Goal: Task Accomplishment & Management: Complete application form

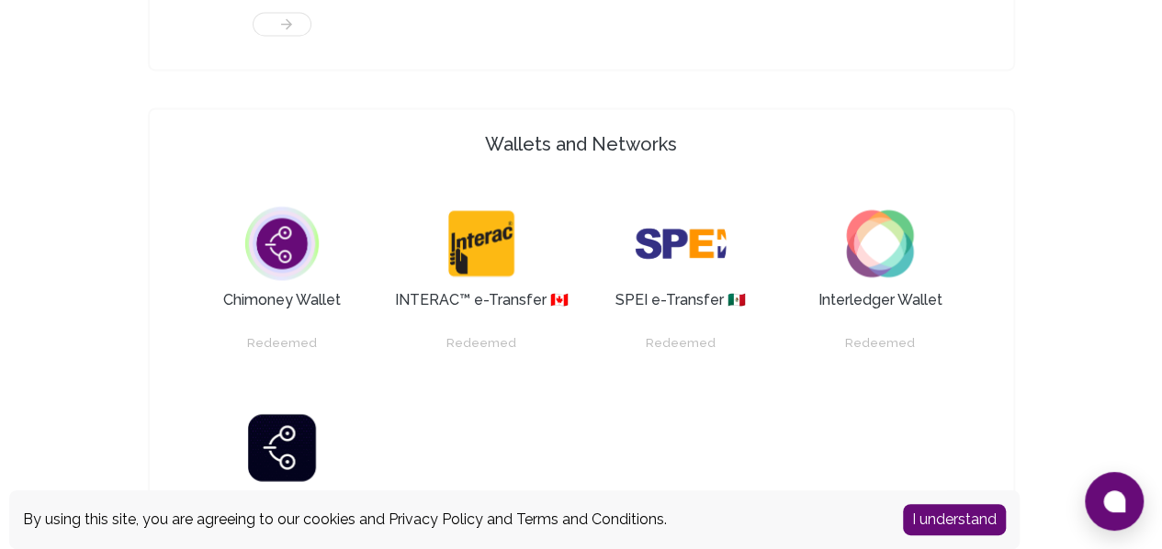
scroll to position [1848, 0]
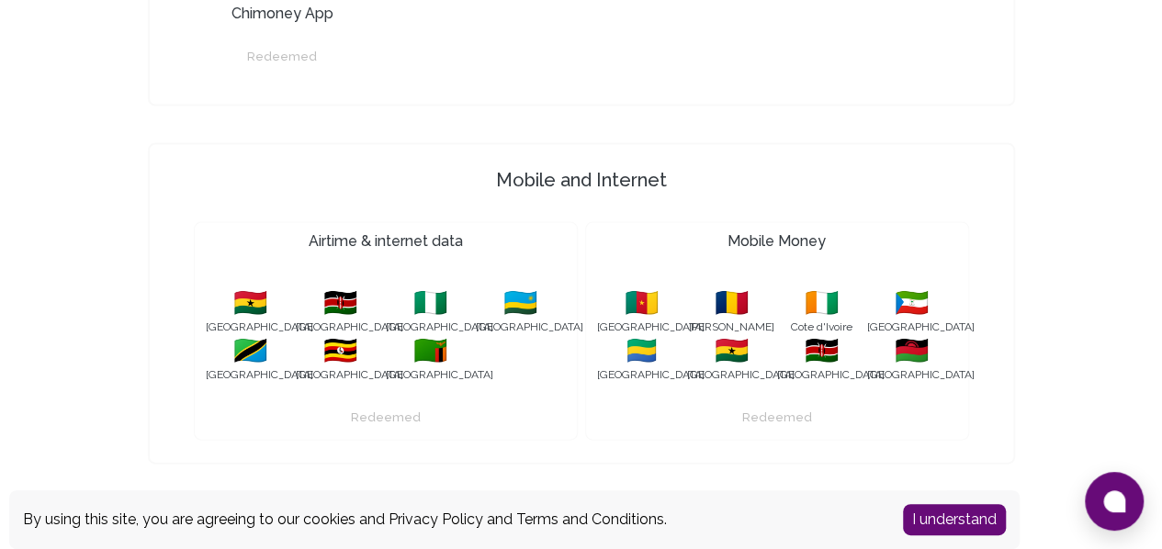
click at [938, 515] on button "I understand" at bounding box center [954, 519] width 103 height 31
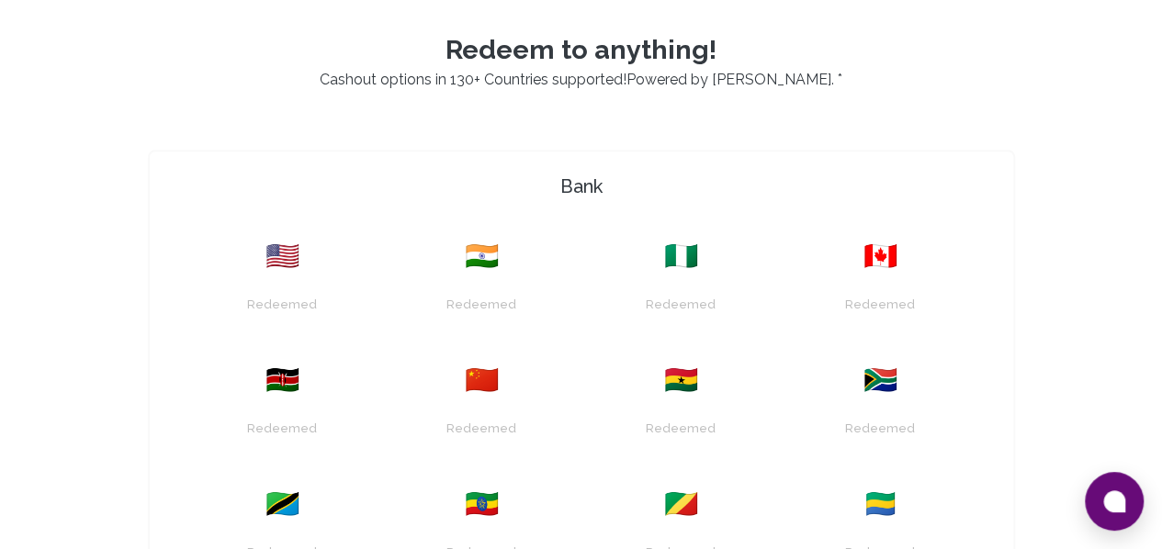
scroll to position [454, 0]
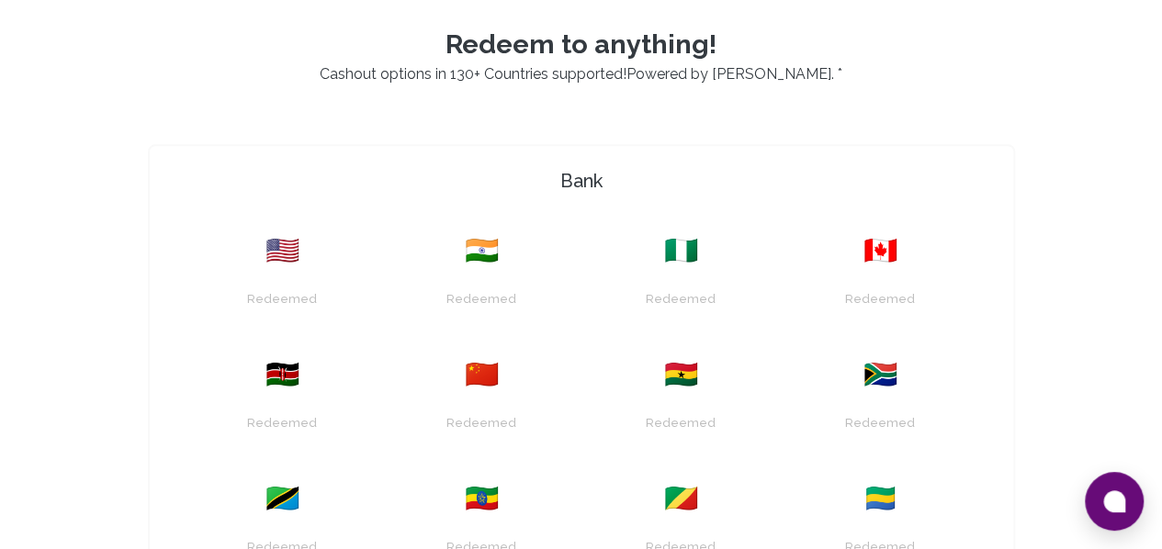
click at [371, 391] on div "Redeemed" at bounding box center [282, 414] width 177 height 47
click at [299, 358] on span "🇰🇪" at bounding box center [282, 374] width 34 height 33
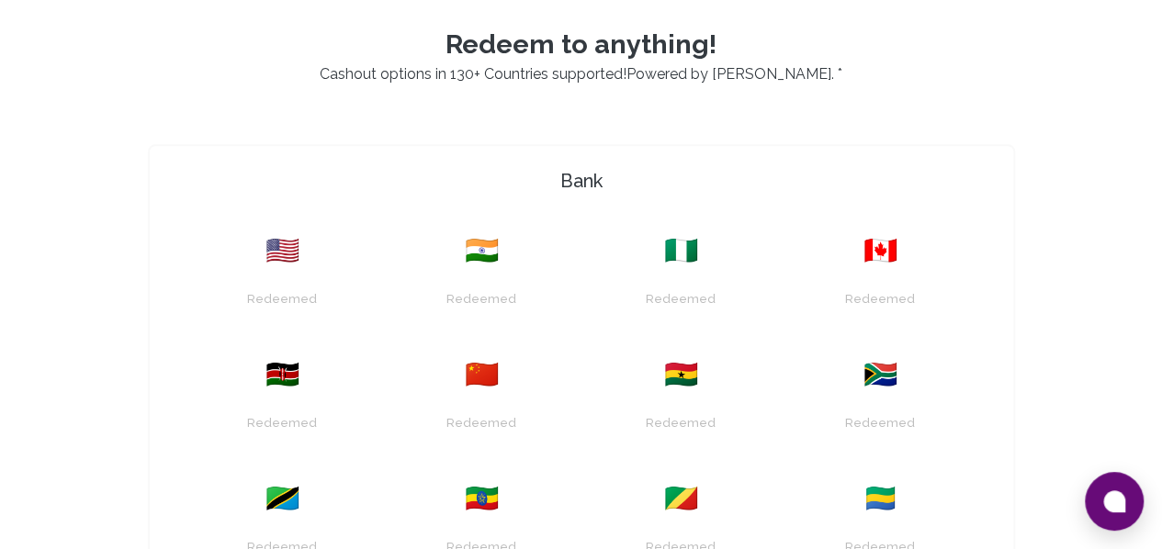
click at [299, 358] on span "🇰🇪" at bounding box center [282, 374] width 34 height 33
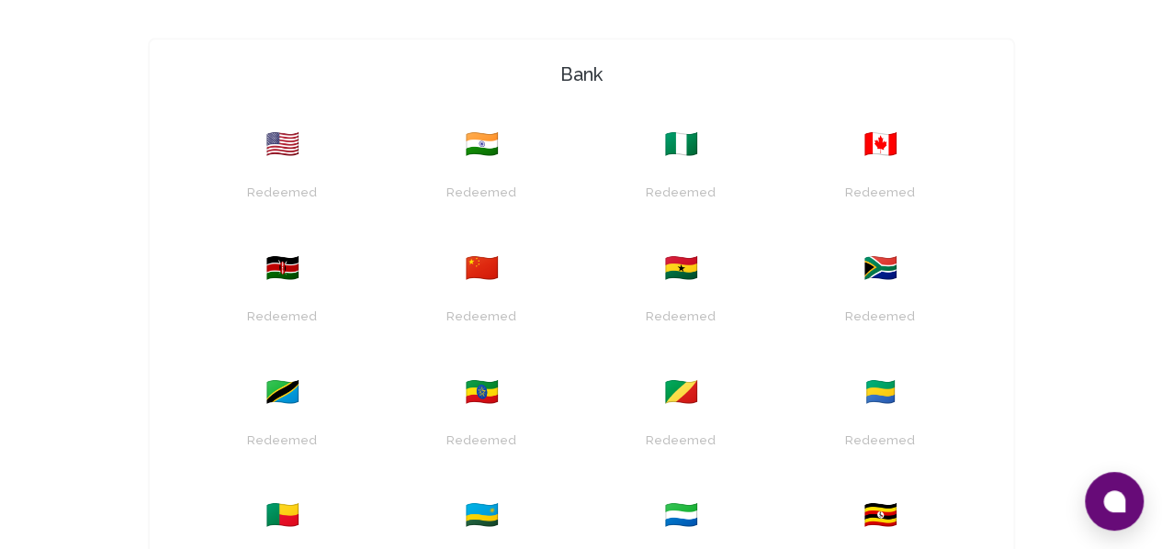
scroll to position [434, 0]
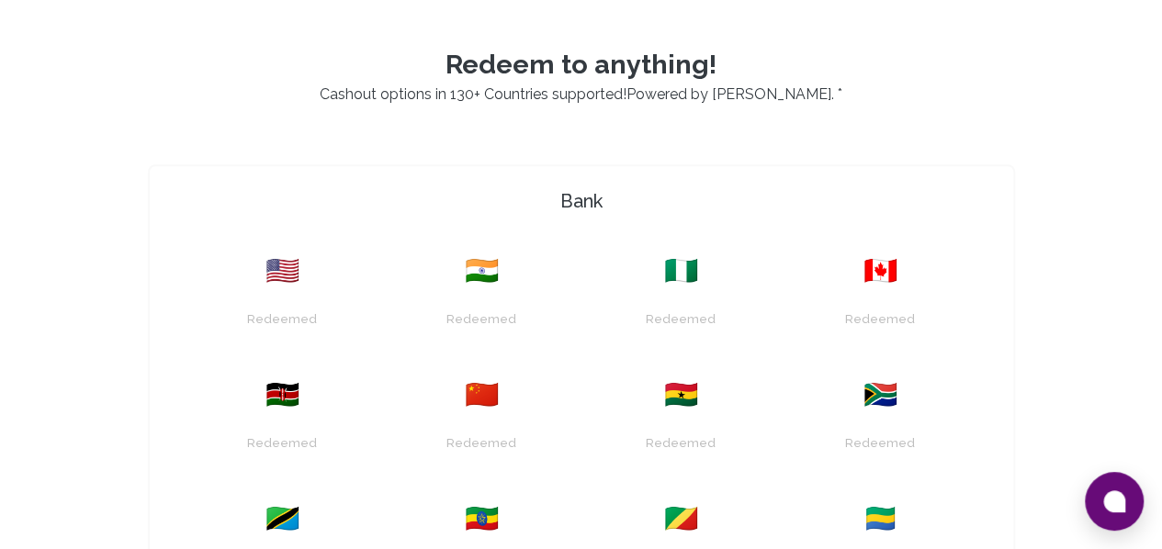
click at [371, 378] on div "🇰🇪" at bounding box center [282, 394] width 177 height 33
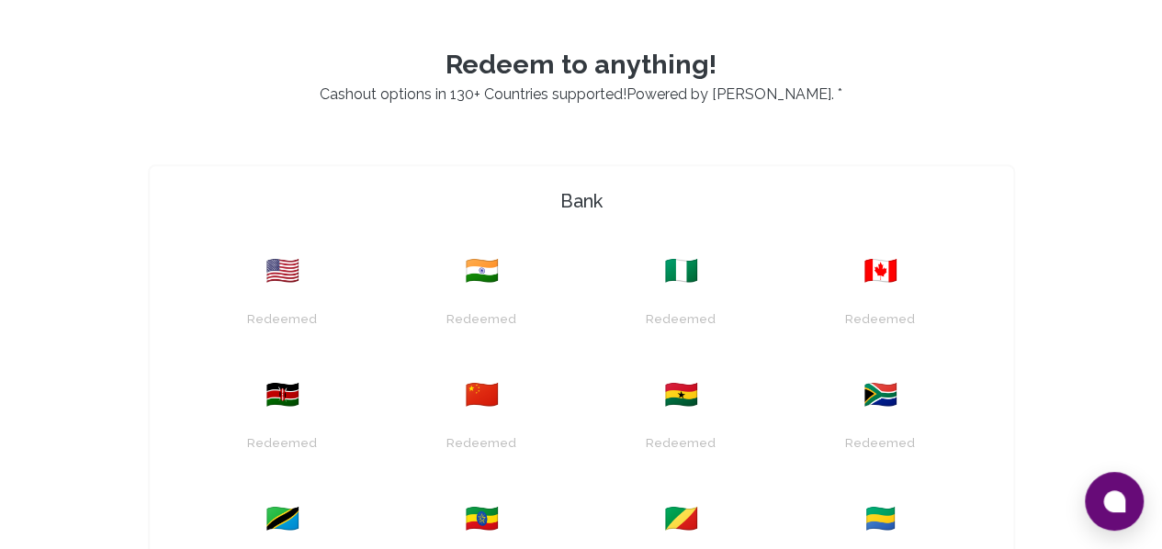
click at [371, 378] on div "🇰🇪" at bounding box center [282, 394] width 177 height 33
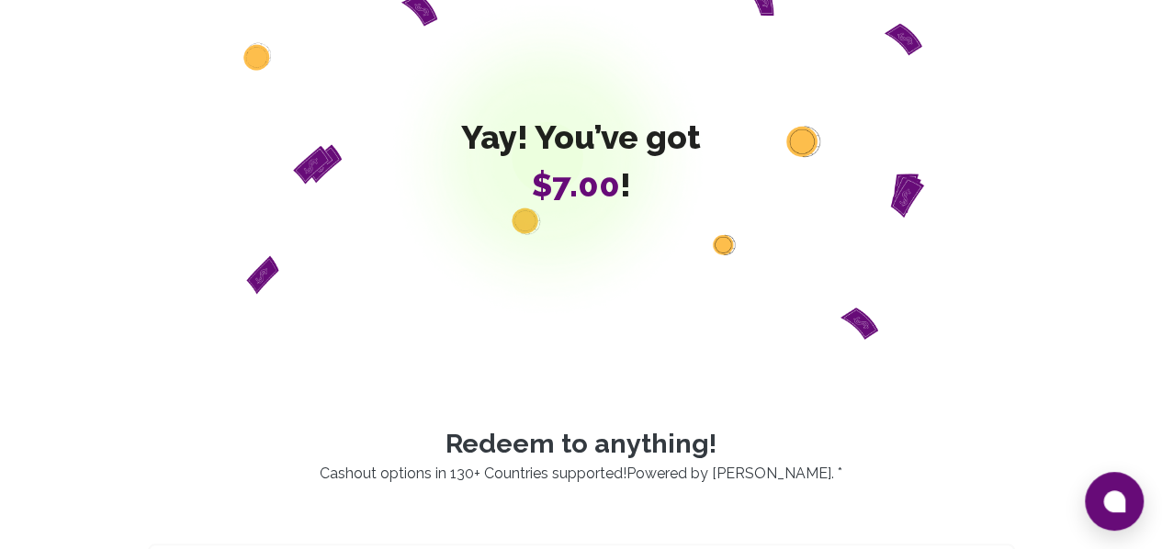
scroll to position [0, 0]
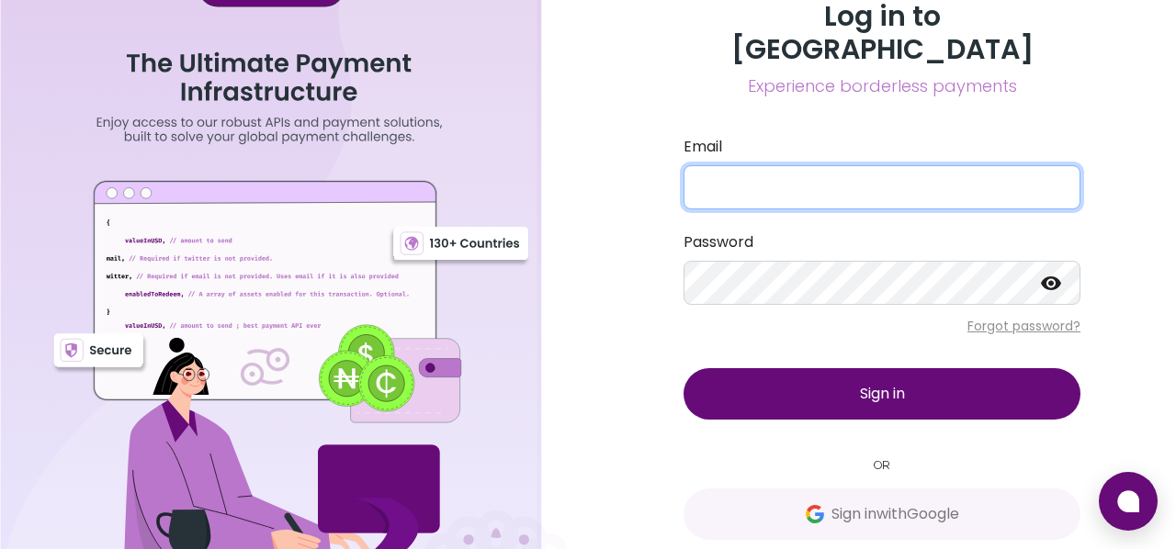
click at [773, 165] on input "Email" at bounding box center [881, 187] width 397 height 44
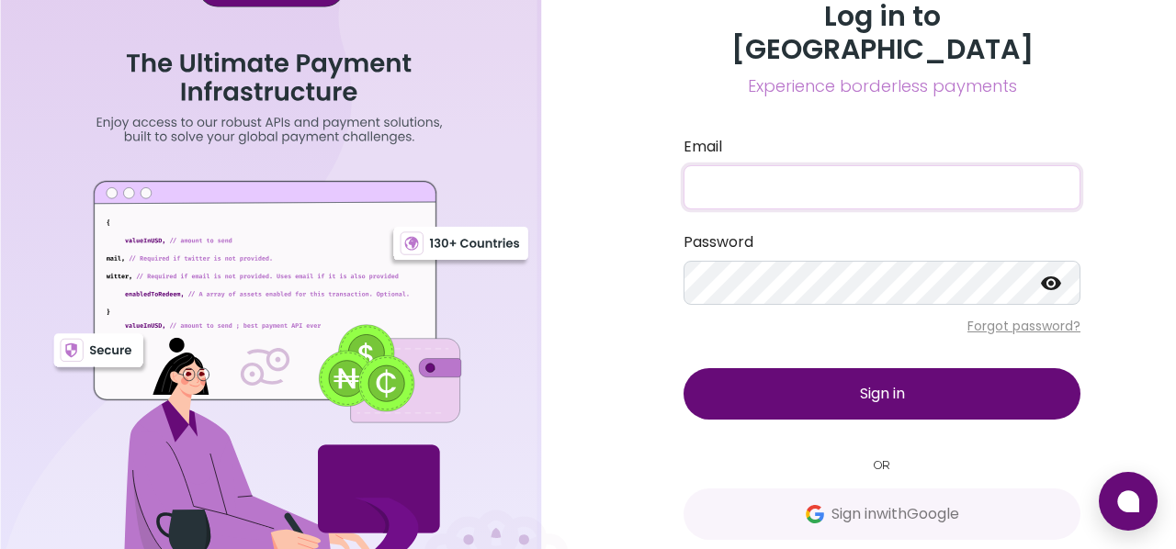
click at [785, 165] on input "Email" at bounding box center [881, 187] width 397 height 44
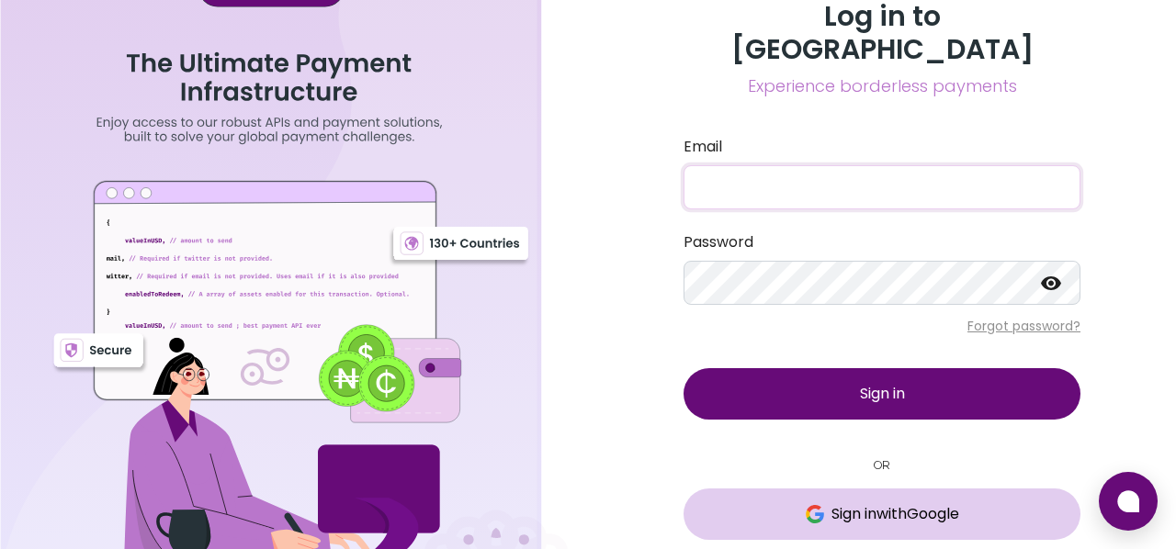
click at [899, 503] on span "Sign in with Google" at bounding box center [895, 514] width 128 height 22
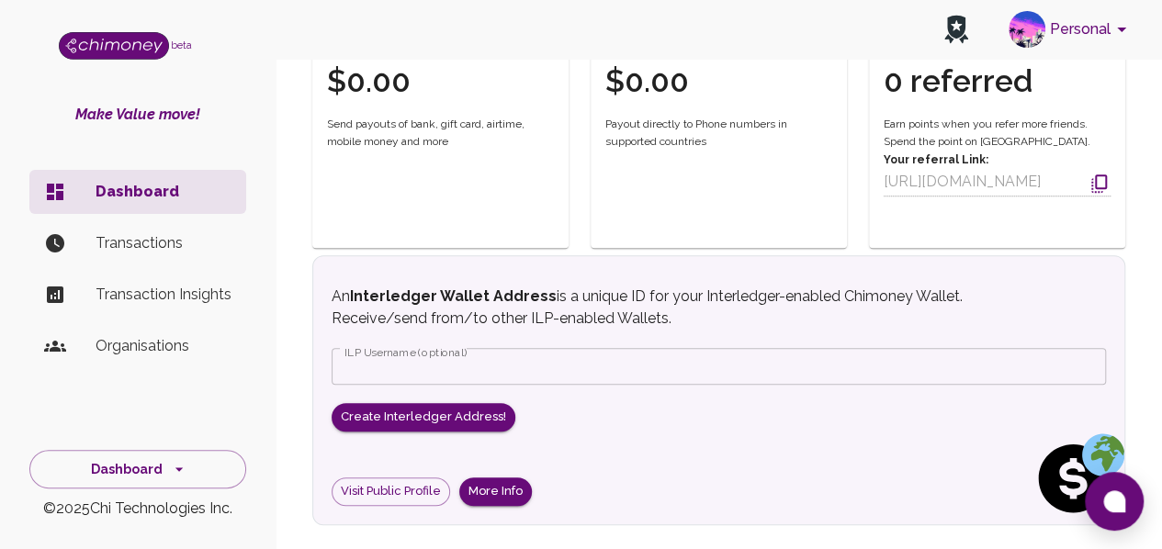
scroll to position [801, 0]
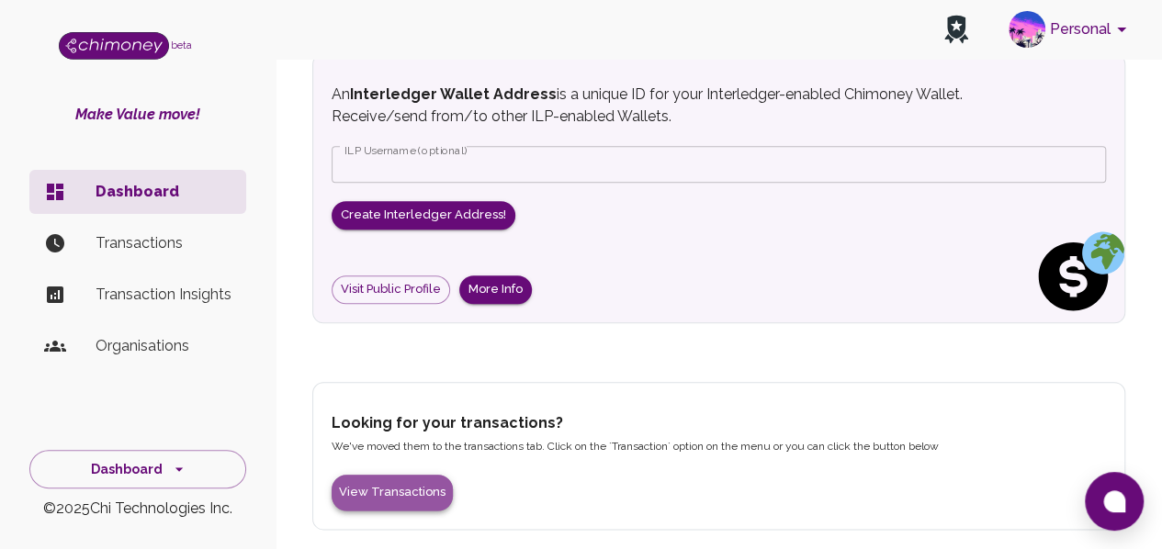
click at [402, 491] on button "View Transactions" at bounding box center [392, 493] width 121 height 36
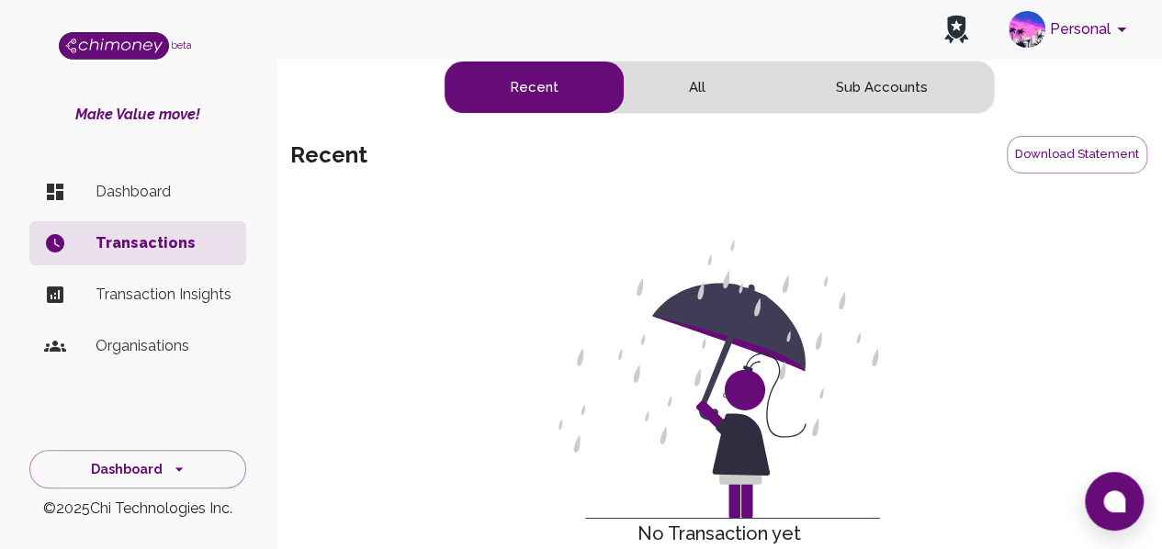
click at [709, 100] on button "All" at bounding box center [697, 87] width 147 height 51
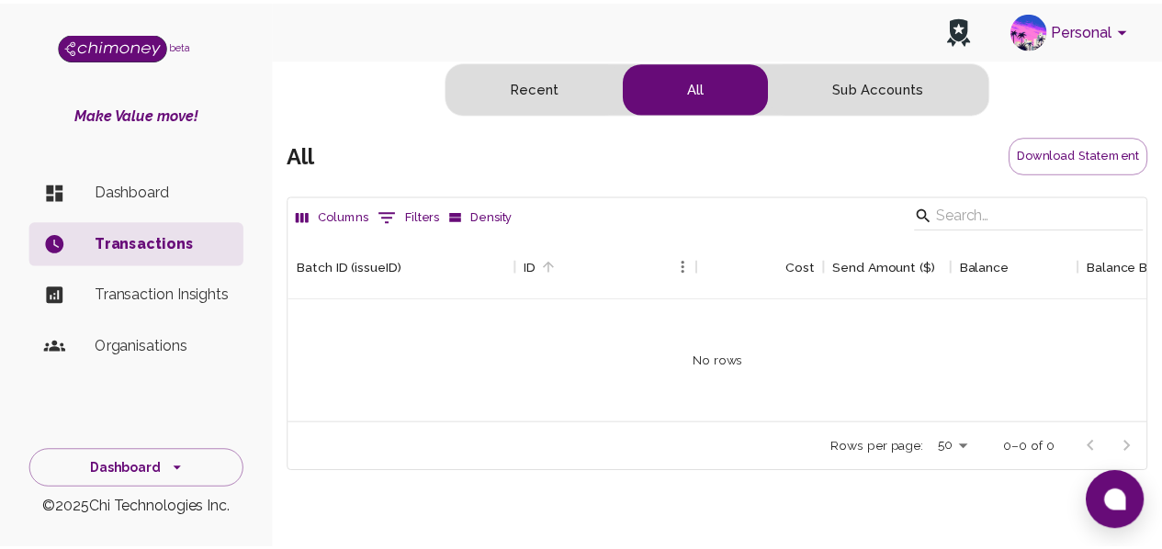
scroll to position [189, 855]
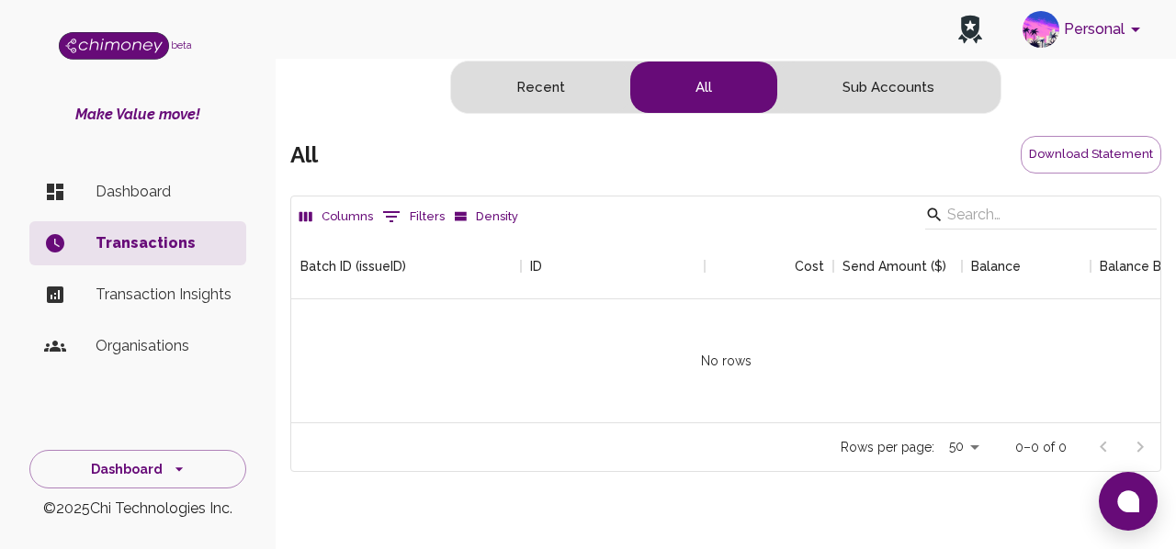
click at [127, 194] on p "Dashboard" at bounding box center [164, 192] width 136 height 22
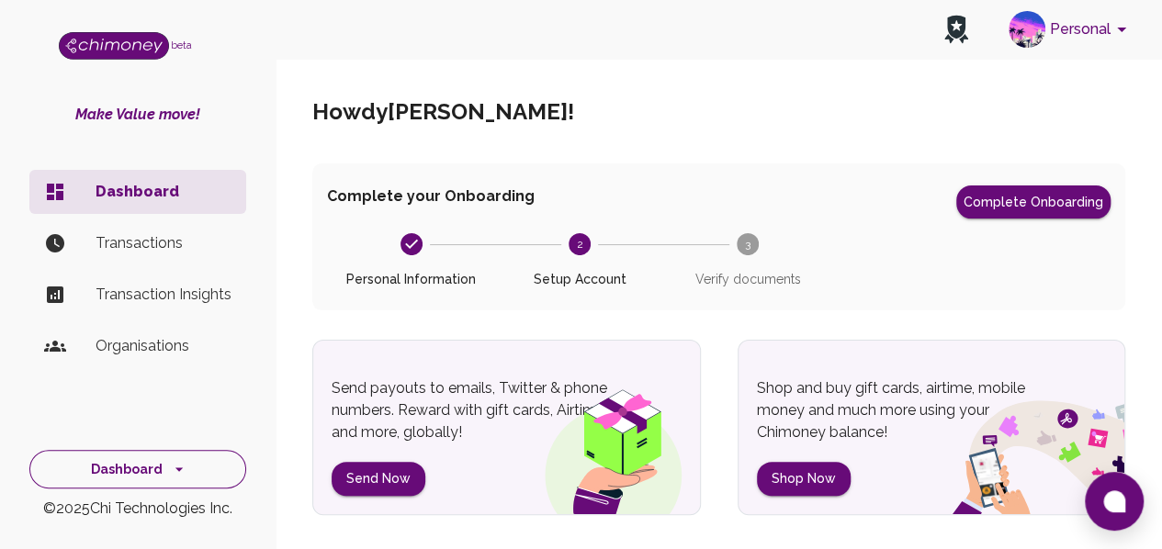
click at [188, 466] on button "Dashboard" at bounding box center [137, 469] width 217 height 39
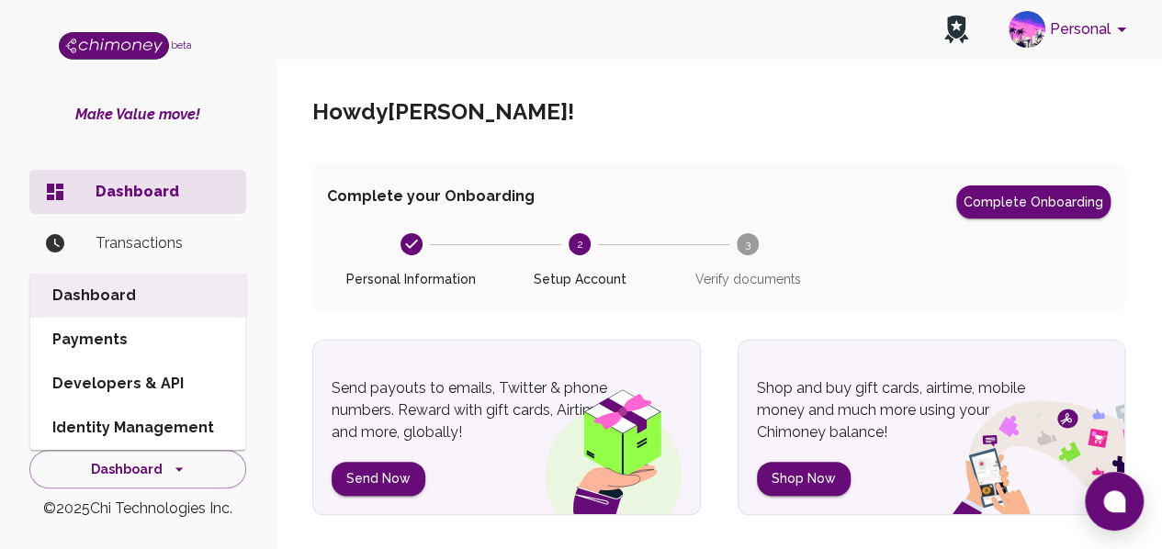
click at [98, 343] on li "Payments" at bounding box center [138, 340] width 216 height 44
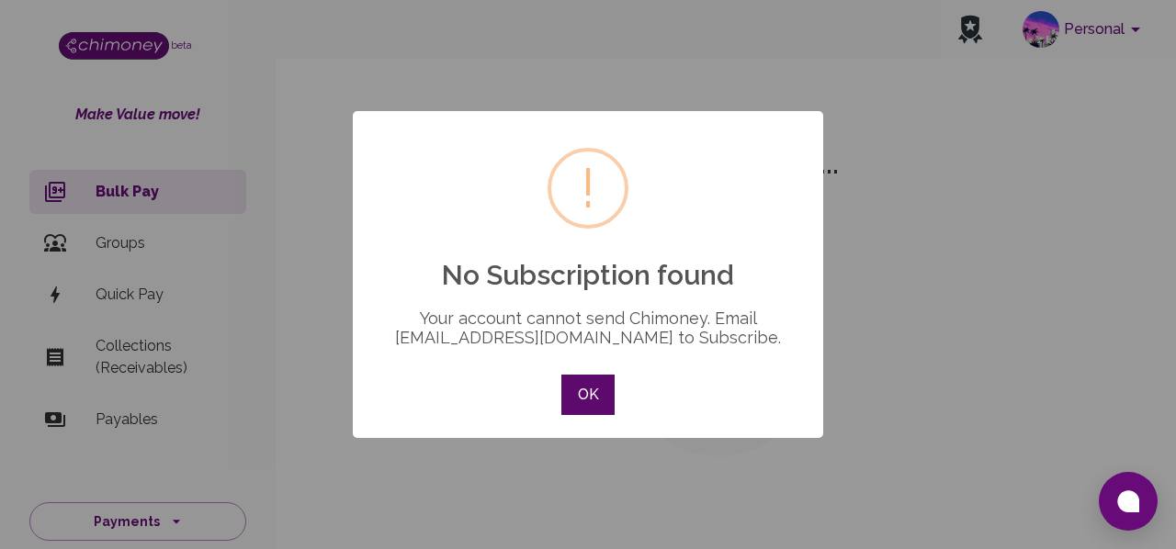
click at [584, 403] on button "OK" at bounding box center [587, 395] width 53 height 40
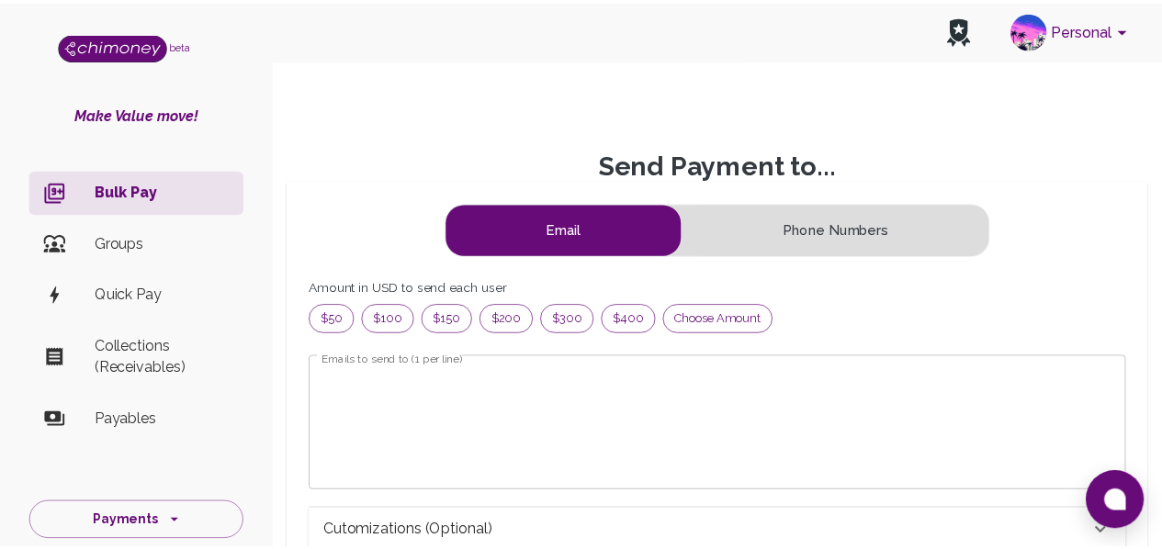
scroll to position [15, 15]
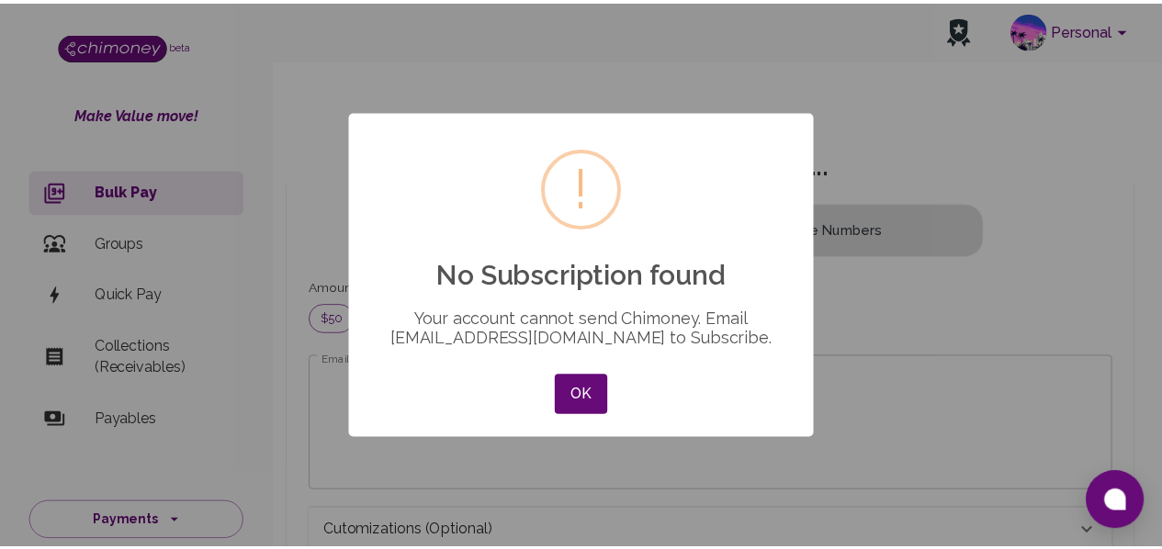
scroll to position [223, 768]
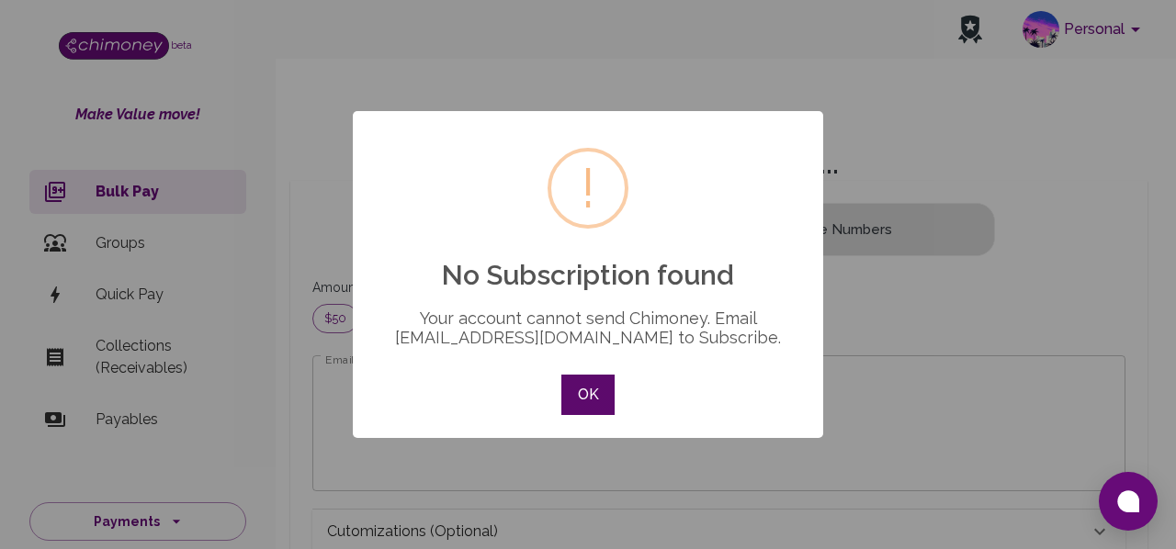
click at [597, 396] on button "OK" at bounding box center [587, 395] width 53 height 40
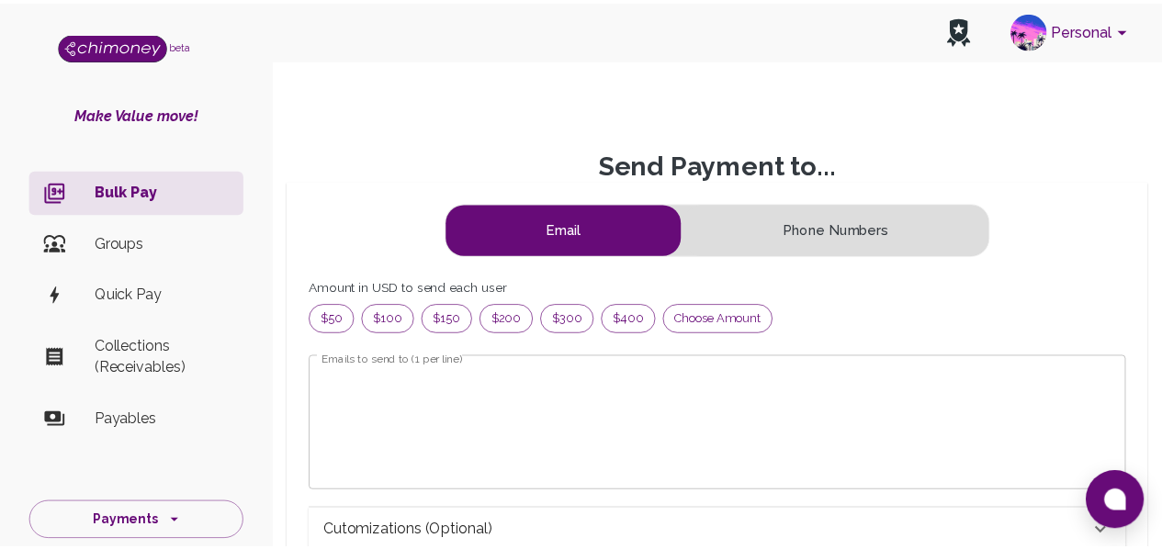
scroll to position [15, 15]
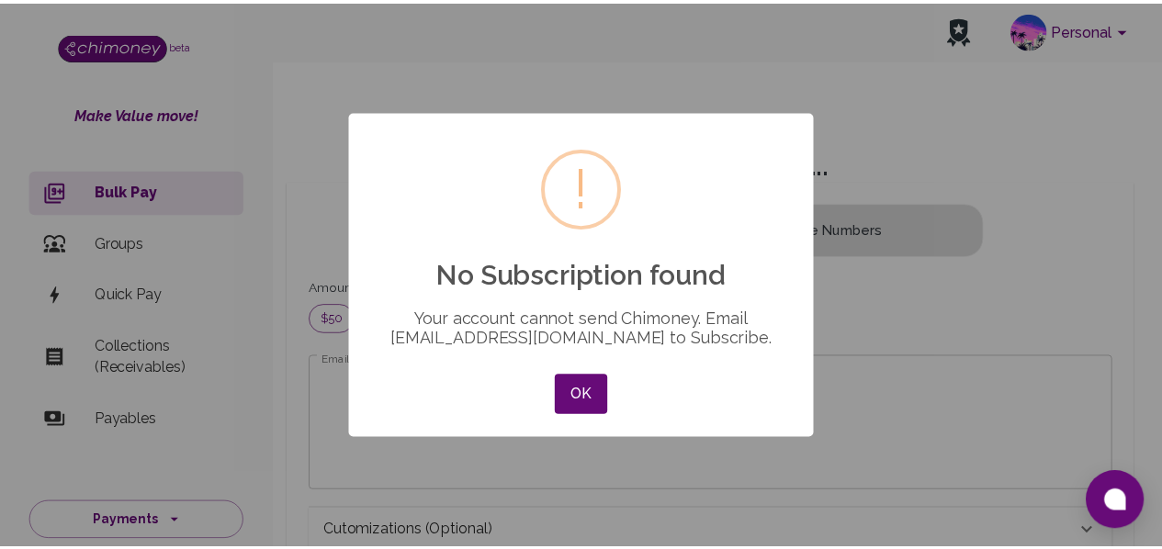
scroll to position [223, 768]
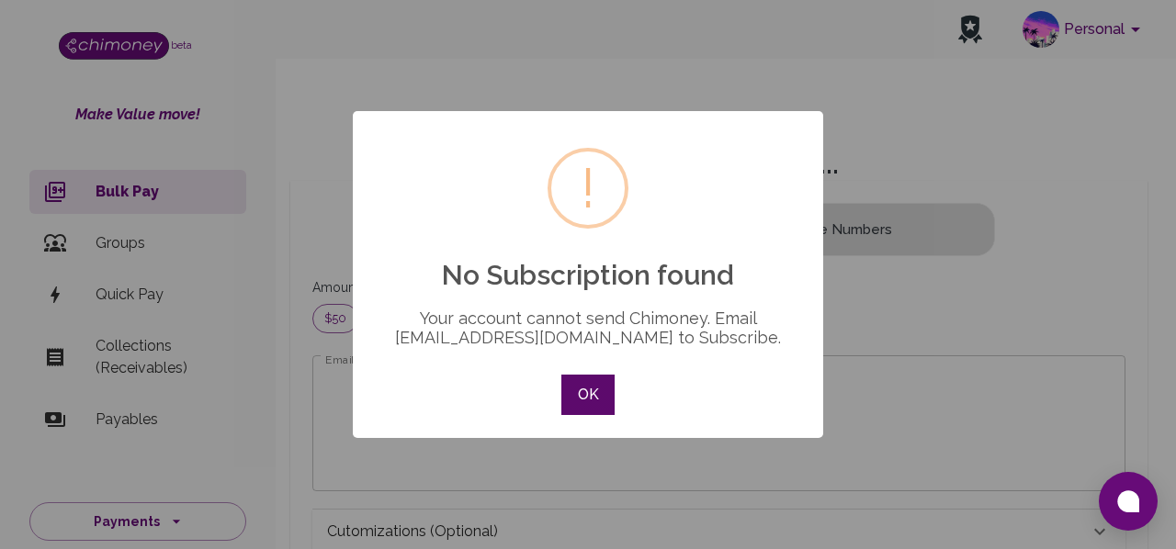
click at [580, 392] on button "OK" at bounding box center [587, 395] width 53 height 40
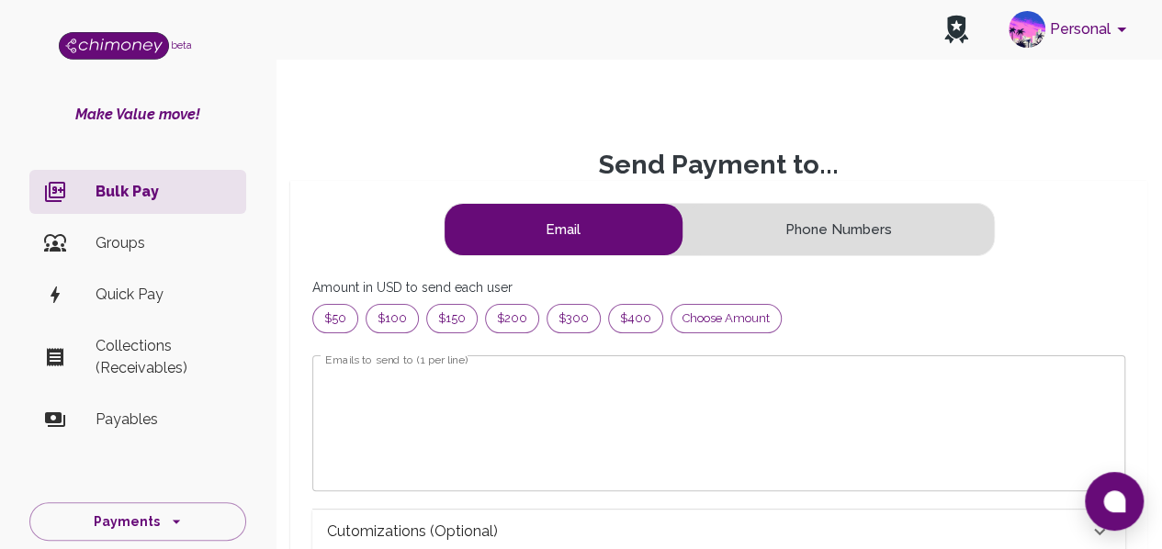
scroll to position [15, 15]
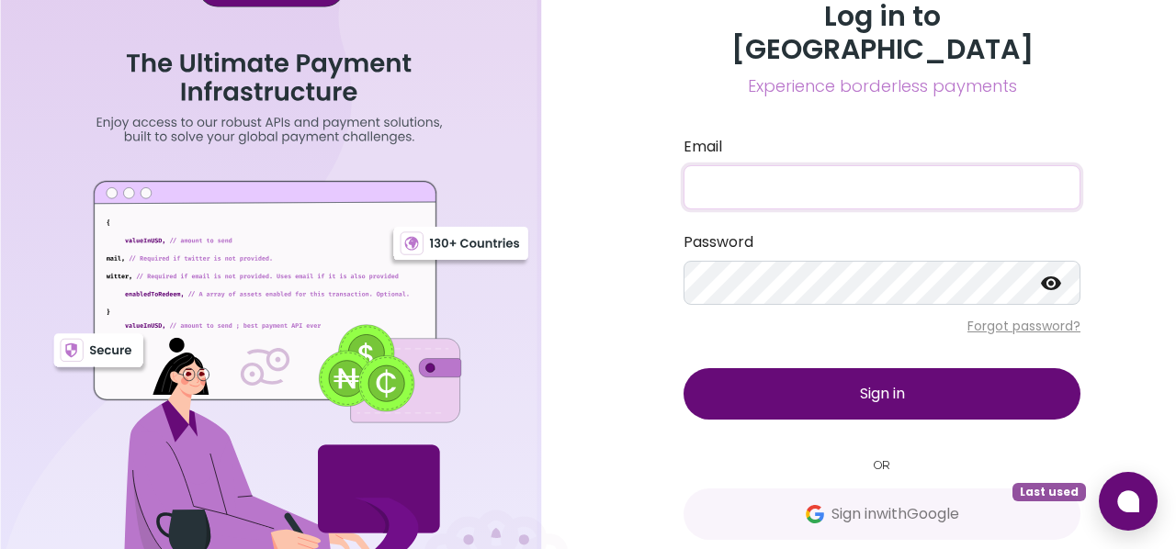
click at [713, 165] on input "Email" at bounding box center [881, 187] width 397 height 44
click at [742, 165] on input "Email" at bounding box center [881, 187] width 397 height 44
type input "n"
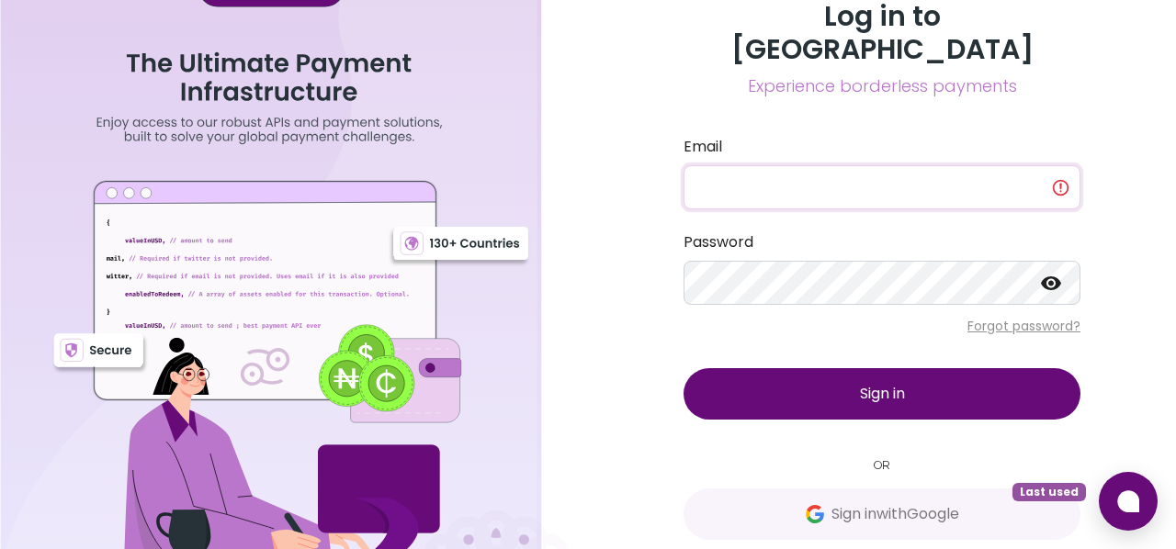
click at [742, 165] on input "Email" at bounding box center [881, 187] width 397 height 44
type input "n"
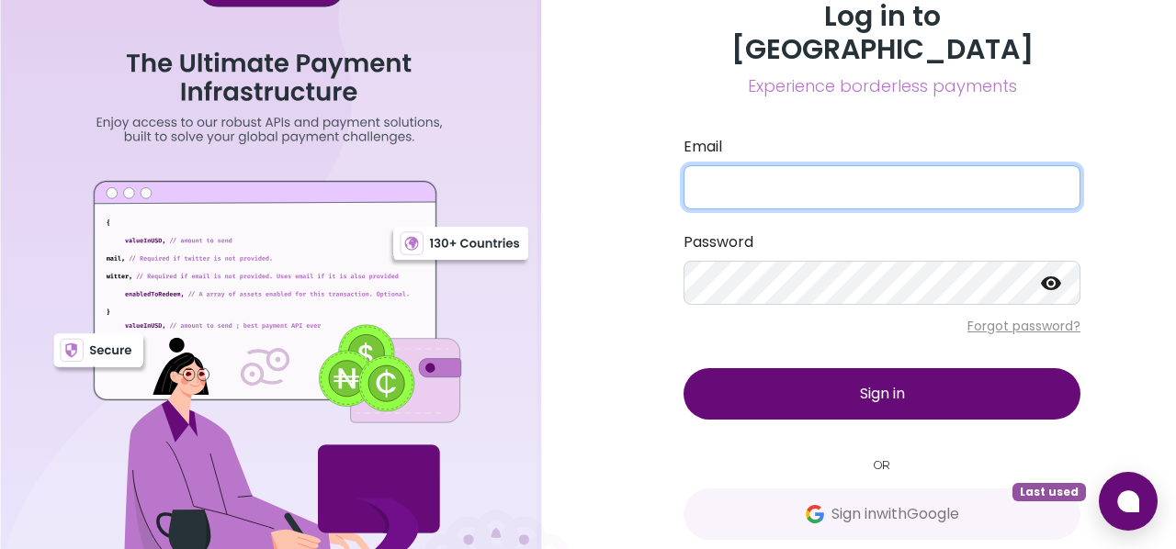
click at [716, 165] on input "Email" at bounding box center [881, 187] width 397 height 44
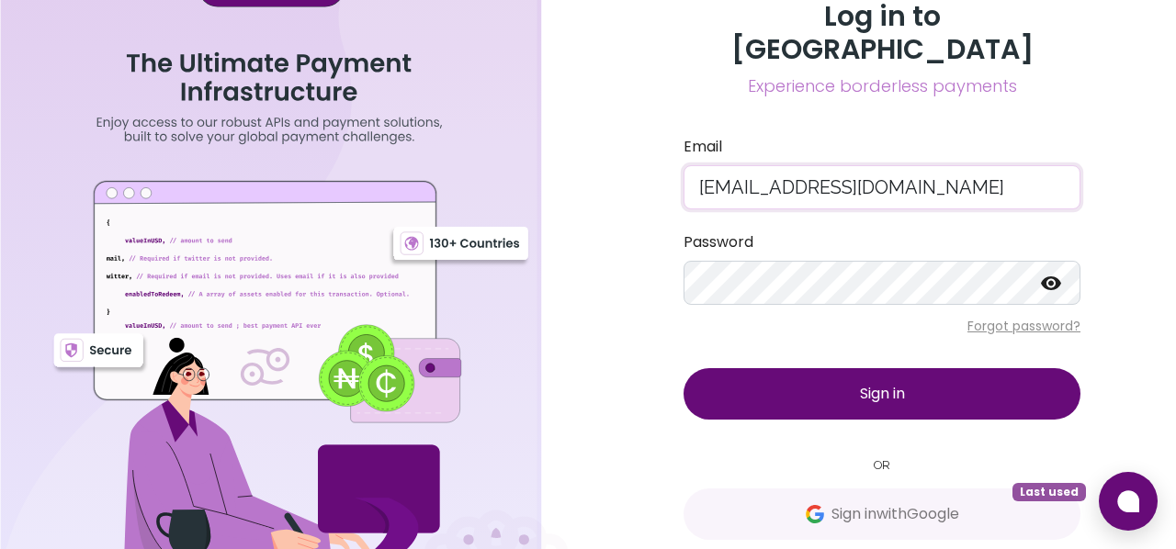
type input "[EMAIL_ADDRESS][DOMAIN_NAME]"
click at [913, 368] on button "Sign in" at bounding box center [881, 393] width 397 height 51
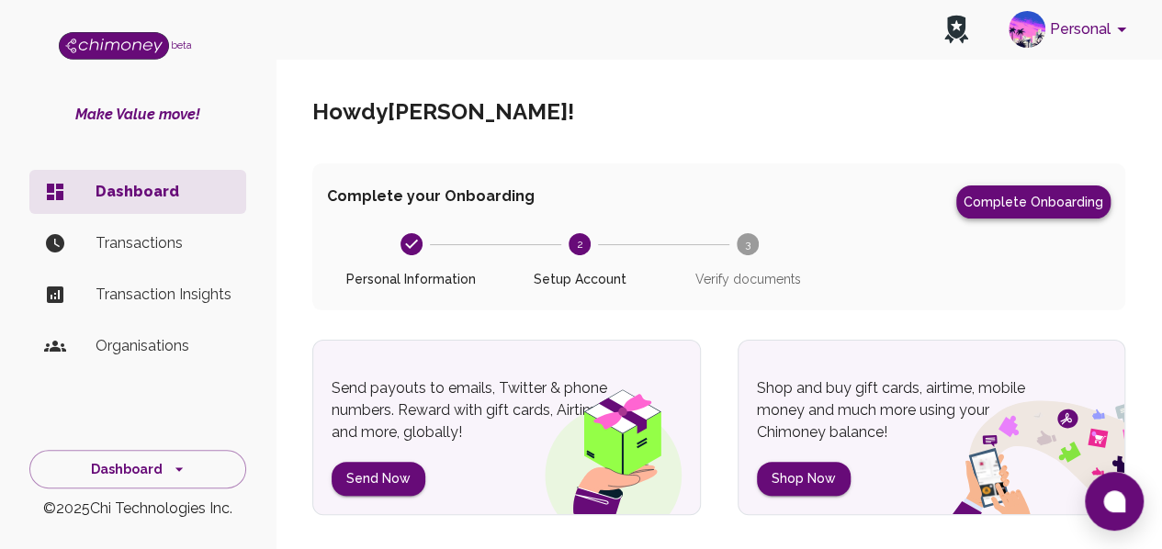
click at [1003, 213] on button "Complete Onboarding" at bounding box center [1033, 202] width 154 height 33
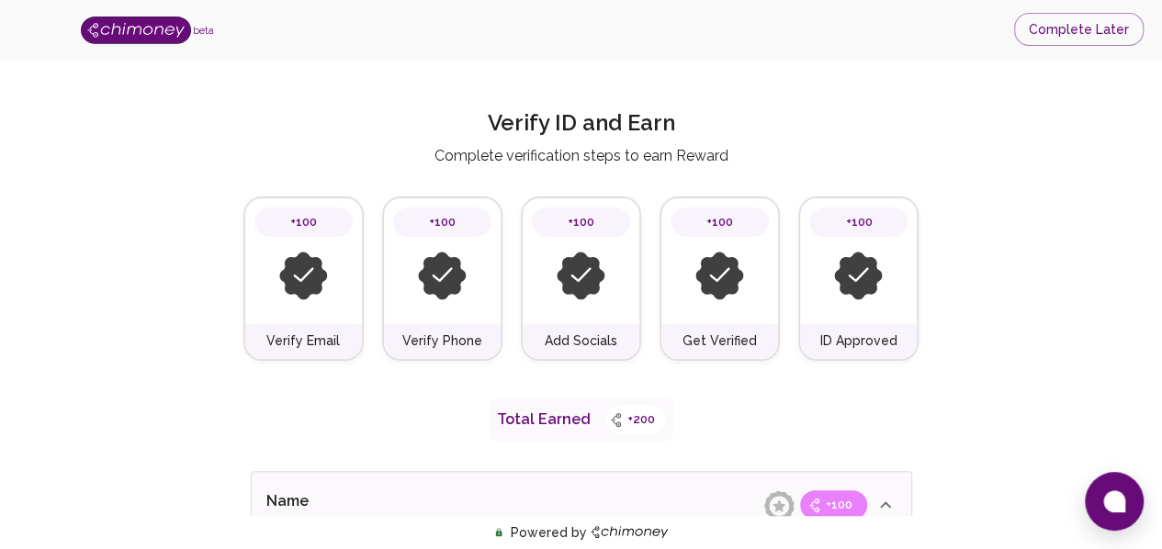
scroll to position [367, 0]
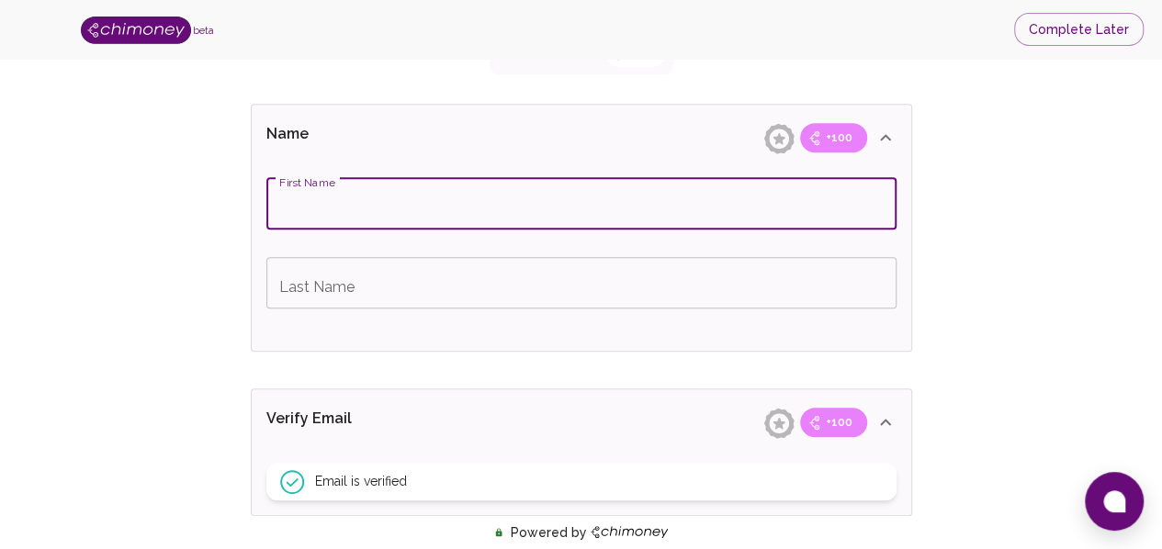
click at [478, 194] on input "First Name" at bounding box center [581, 203] width 630 height 51
type input "Gideon"
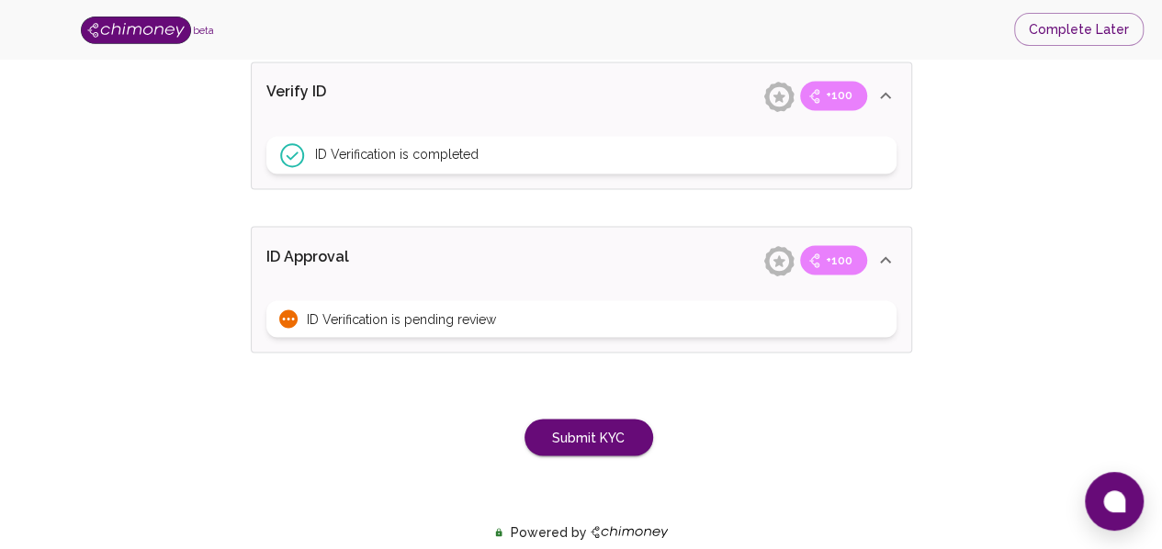
scroll to position [1549, 0]
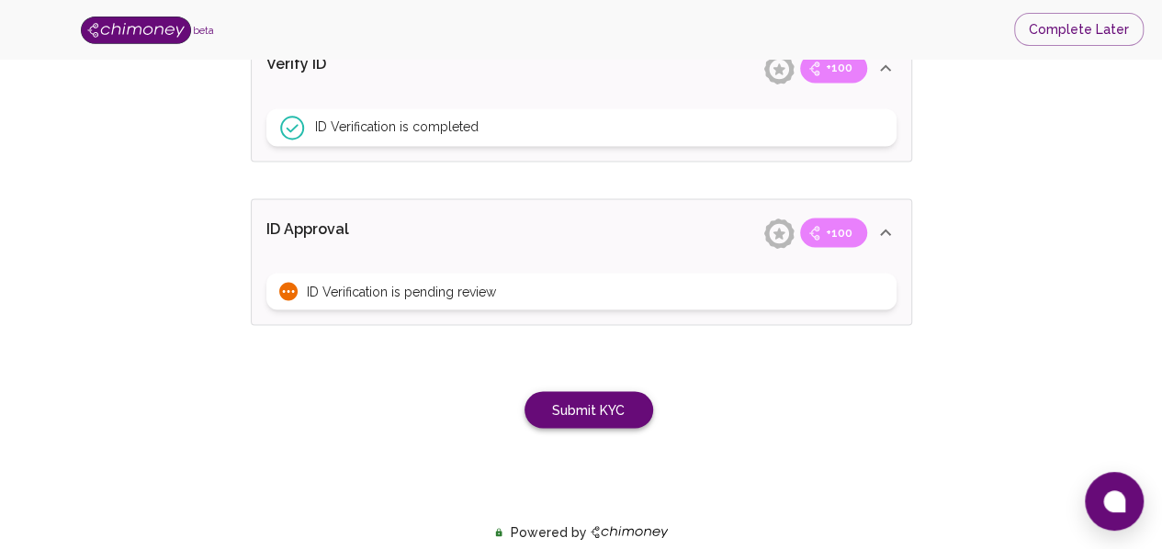
type input "Ngetich"
click at [593, 402] on button "Submit KYC" at bounding box center [588, 410] width 129 height 38
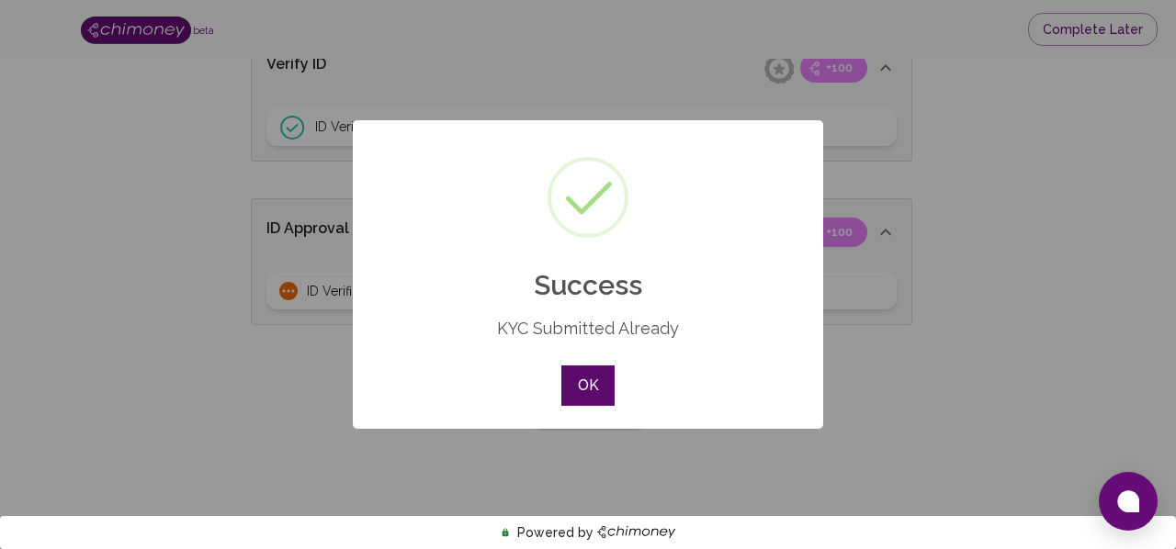
click at [591, 387] on button "OK" at bounding box center [587, 386] width 53 height 40
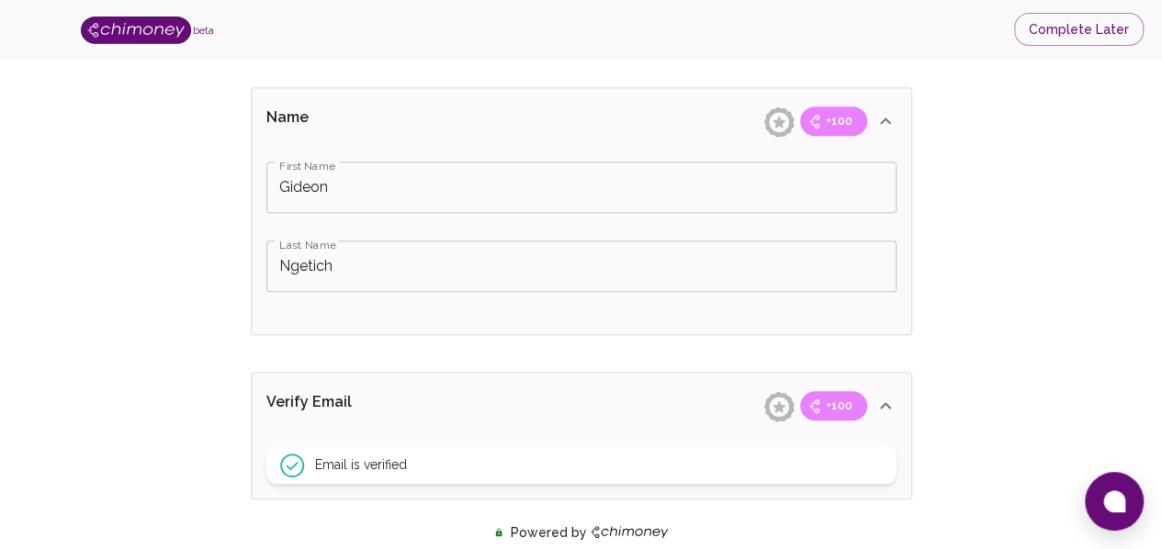
scroll to position [0, 0]
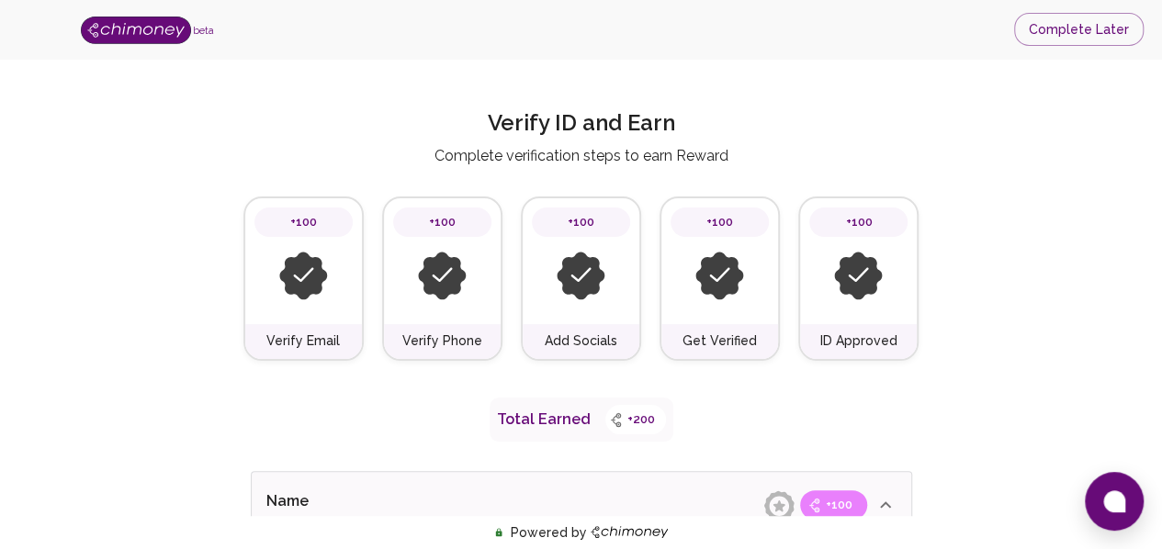
click at [717, 275] on img at bounding box center [719, 276] width 49 height 49
click at [559, 265] on img at bounding box center [581, 276] width 49 height 49
click at [572, 344] on h6 "Add Socials" at bounding box center [581, 342] width 73 height 20
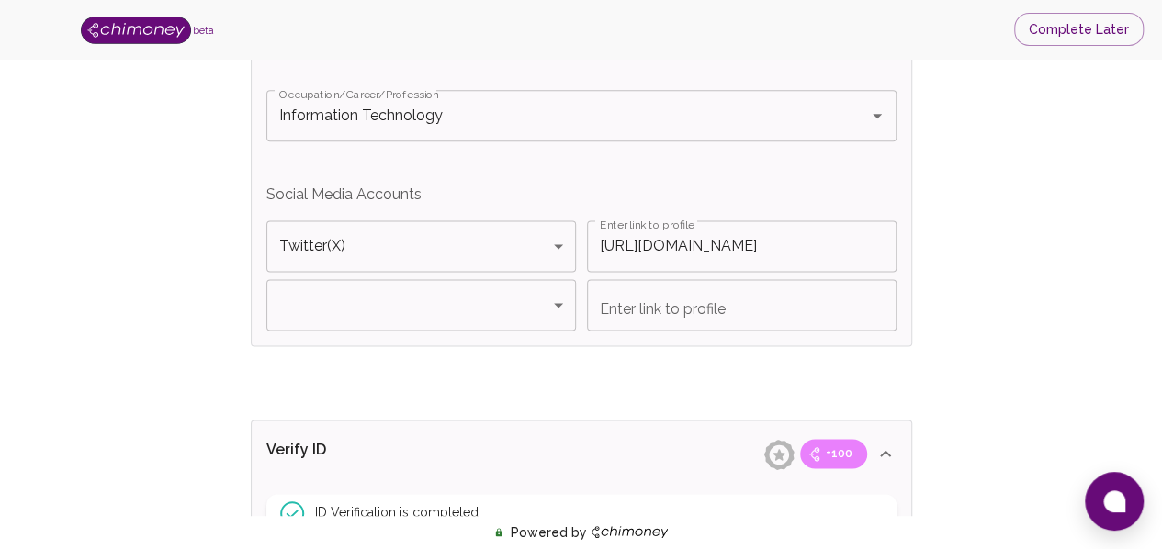
scroll to position [1163, 0]
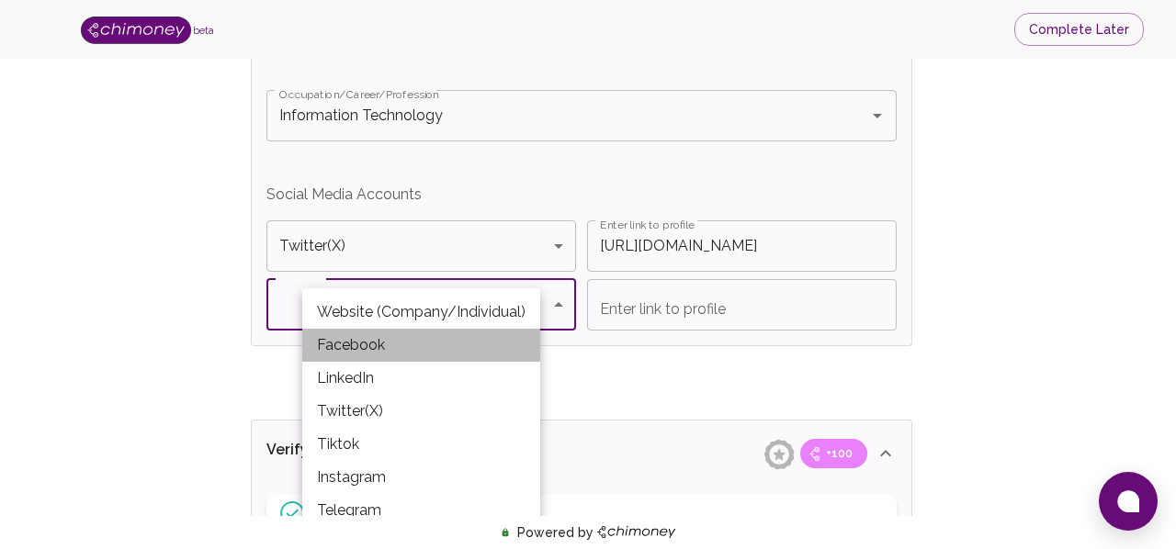
click at [402, 336] on li "Facebook" at bounding box center [421, 345] width 238 height 33
type input "Facebook"
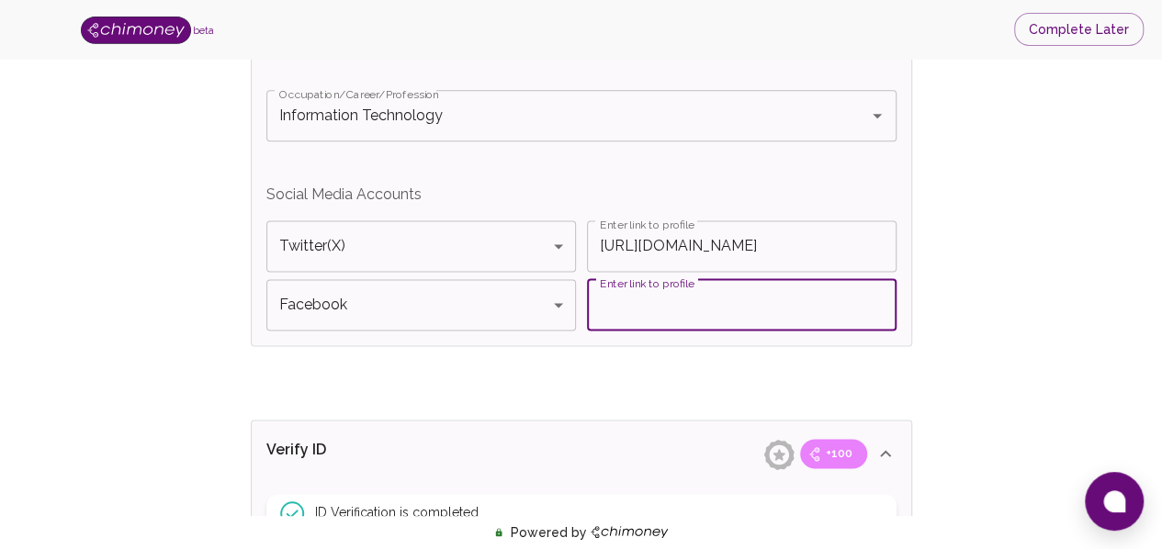
click at [659, 309] on input "Enter link to profile" at bounding box center [742, 304] width 310 height 51
click at [617, 384] on div "Name +100 First Name Gideon First Name Last Name Ngetich Last Name Verify Email…" at bounding box center [581, 9] width 676 height 1417
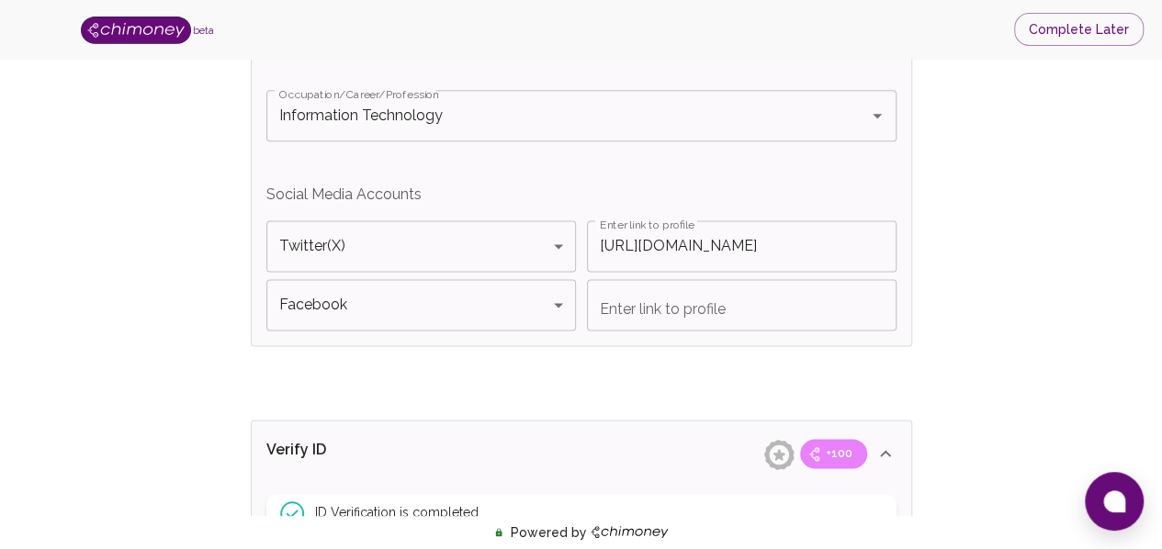
click at [544, 397] on div "Name +100 First Name Gideon First Name Last Name Ngetich Last Name Verify Email…" at bounding box center [581, 9] width 676 height 1417
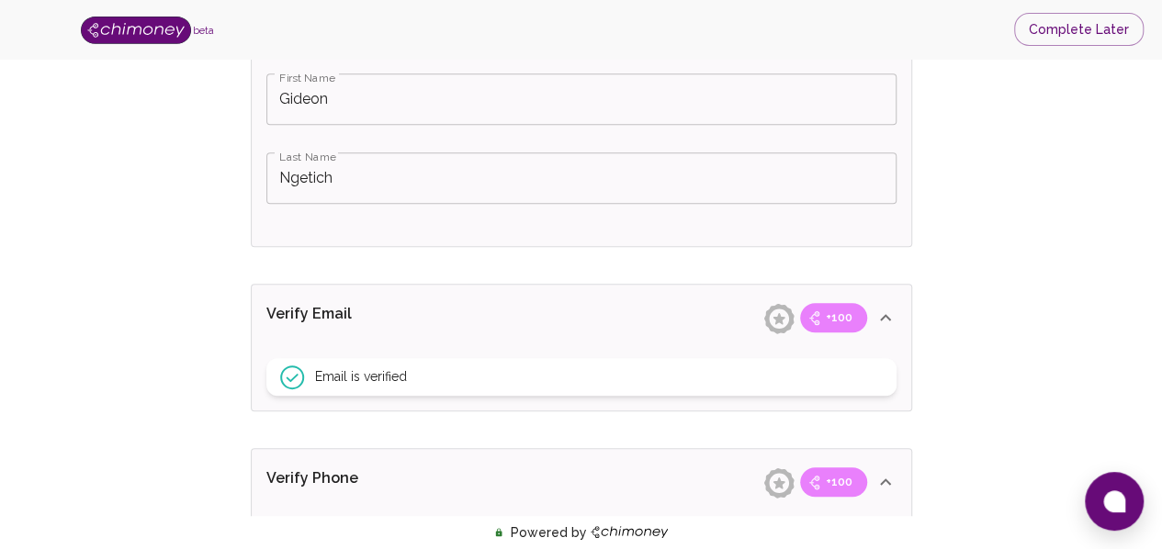
scroll to position [130, 0]
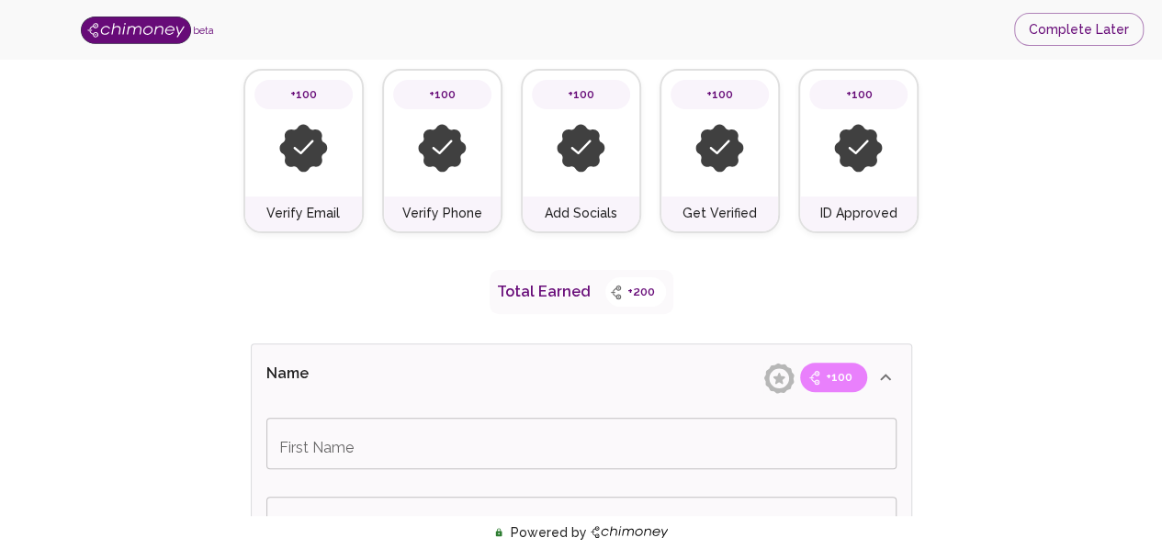
type input "I'm an Individual"
type input "Information Technology"
type input "Twitter(X)"
type input "[URL][DOMAIN_NAME]"
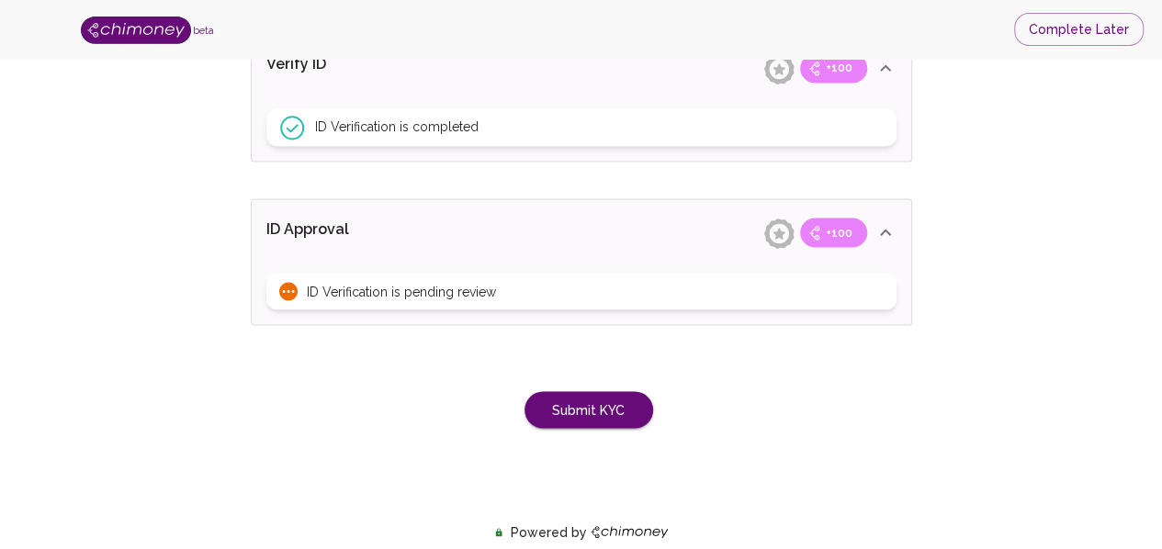
click at [316, 282] on span "ID Verification is pending review" at bounding box center [401, 291] width 189 height 18
click at [324, 287] on span "ID Verification is pending review" at bounding box center [401, 291] width 189 height 18
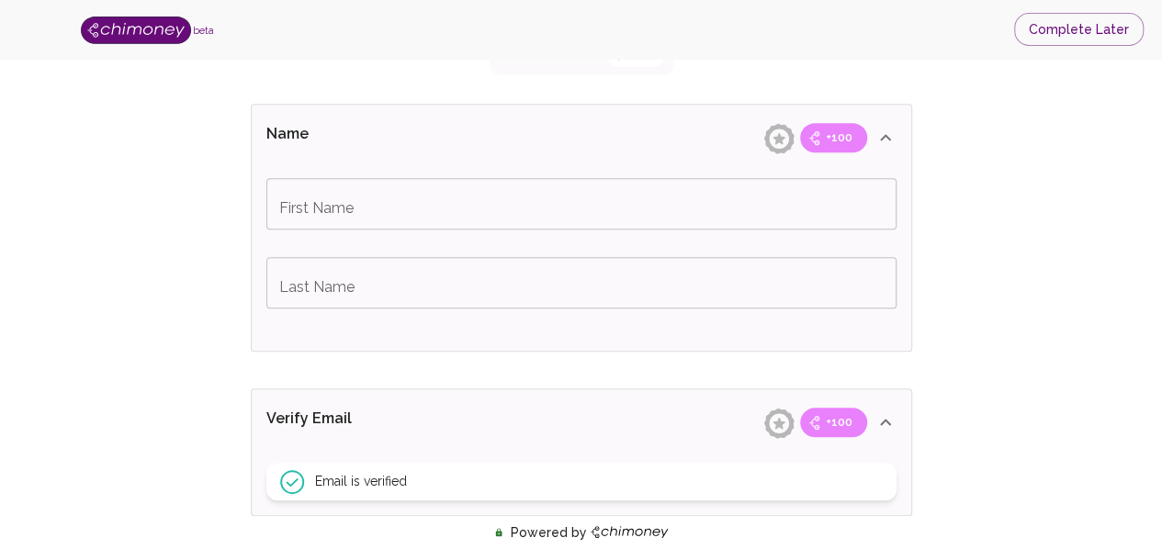
scroll to position [0, 0]
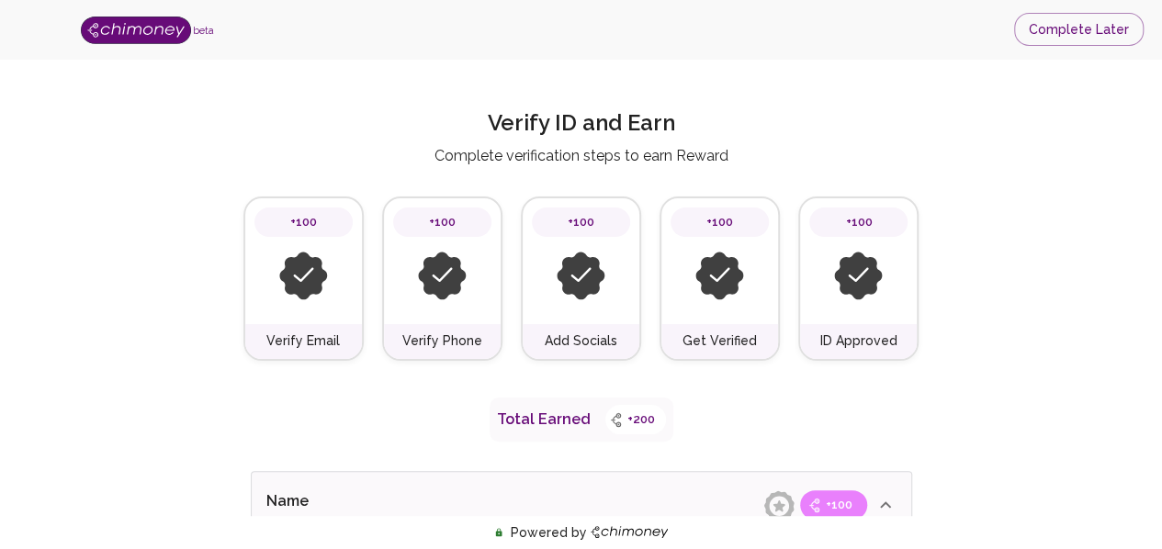
click at [439, 313] on div at bounding box center [442, 276] width 98 height 78
click at [432, 276] on img at bounding box center [442, 276] width 49 height 49
click at [576, 280] on img at bounding box center [581, 276] width 49 height 49
click at [704, 269] on img at bounding box center [719, 276] width 49 height 49
click at [867, 282] on img at bounding box center [858, 276] width 49 height 49
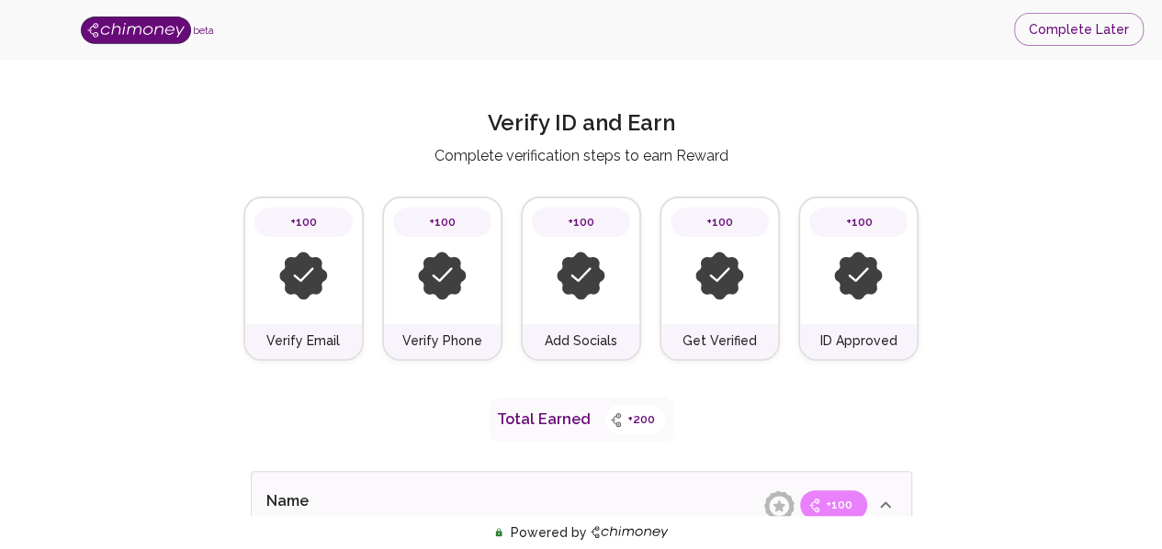
click at [865, 282] on img at bounding box center [858, 276] width 49 height 49
